Goal: Task Accomplishment & Management: Complete application form

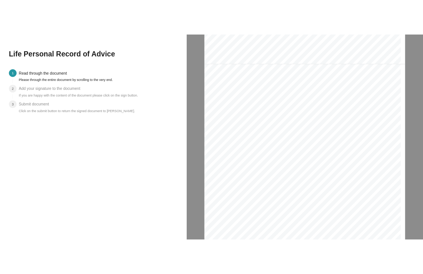
scroll to position [1451, 0]
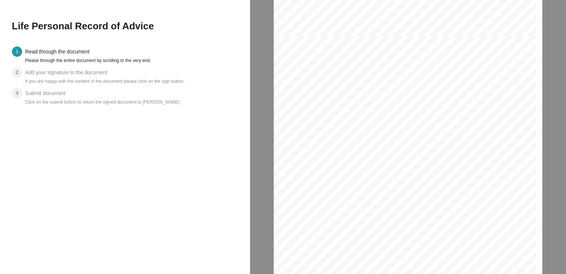
click at [481, 86] on span "Initial" at bounding box center [510, 88] width 9 height 4
click at [481, 87] on span "Initial" at bounding box center [510, 88] width 9 height 4
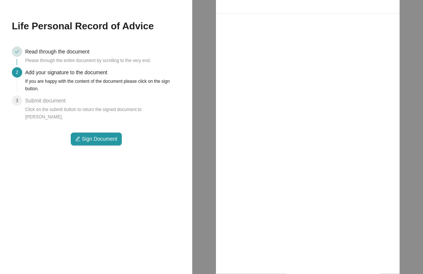
scroll to position [4, 4]
drag, startPoint x: 236, startPoint y: 70, endPoint x: 239, endPoint y: 57, distance: 12.9
click at [239, 57] on div "[PERSON_NAME] [PERSON_NAME] 6 / 6" at bounding box center [308, 144] width 184 height 260
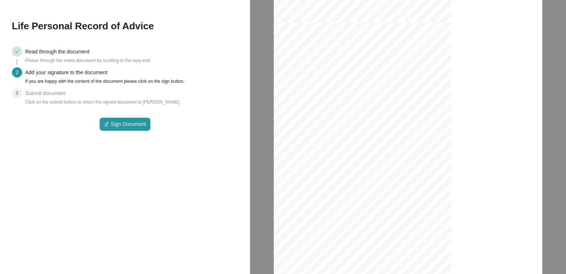
scroll to position [0, 0]
click at [481, 91] on span "Initial" at bounding box center [510, 91] width 9 height 4
click at [481, 116] on div "Client Declarations I confirm the following: 1. A Contact Stage Disclosure lett…" at bounding box center [405, 225] width 263 height 372
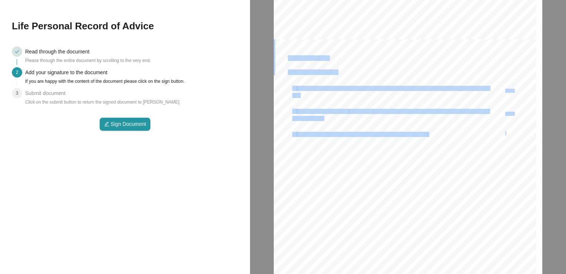
drag, startPoint x: 506, startPoint y: 135, endPoint x: 564, endPoint y: 177, distance: 71.6
click at [481, 177] on div "Personal Needs Record of Advice Date : [DATE] Client Name : [PERSON_NAME] Clien…" at bounding box center [408, 137] width 316 height 274
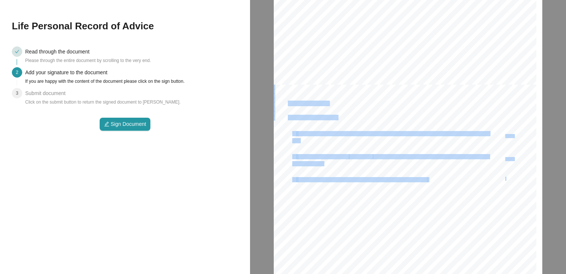
scroll to position [1398, 0]
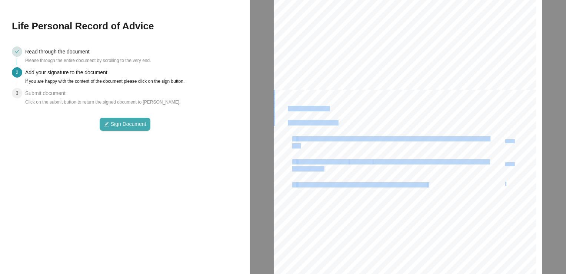
click at [123, 121] on span "Sign Document" at bounding box center [129, 124] width 36 height 8
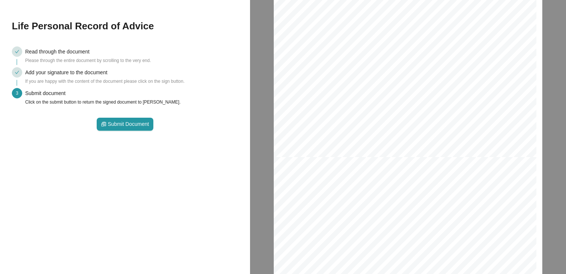
scroll to position [1713, 0]
click at [120, 118] on button "Submit Document" at bounding box center [125, 124] width 57 height 13
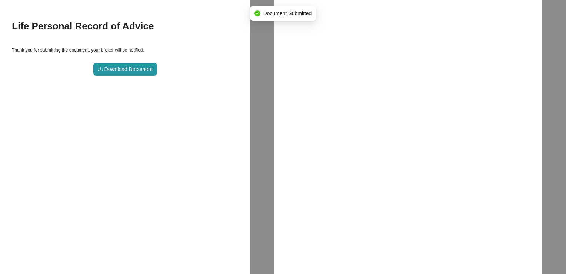
scroll to position [2243, 274]
